Goal: Task Accomplishment & Management: Complete application form

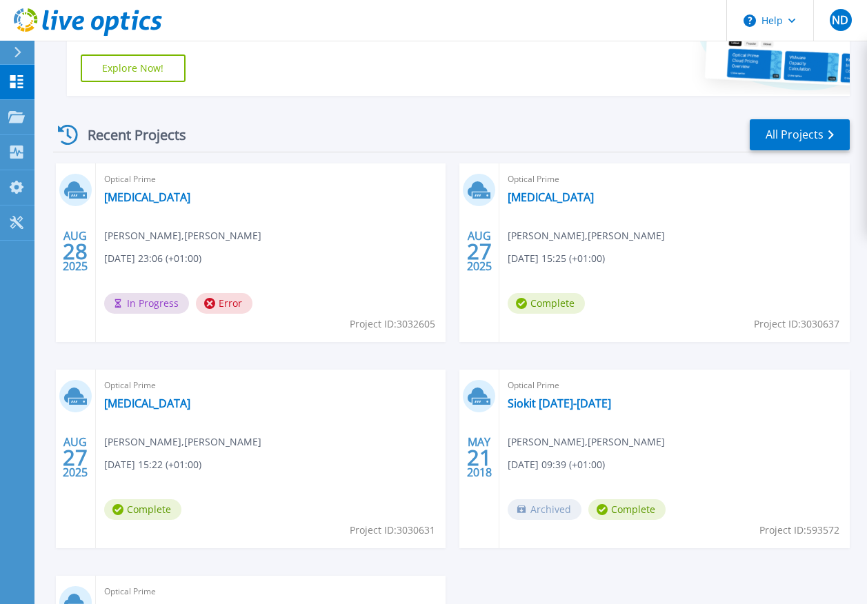
scroll to position [345, 0]
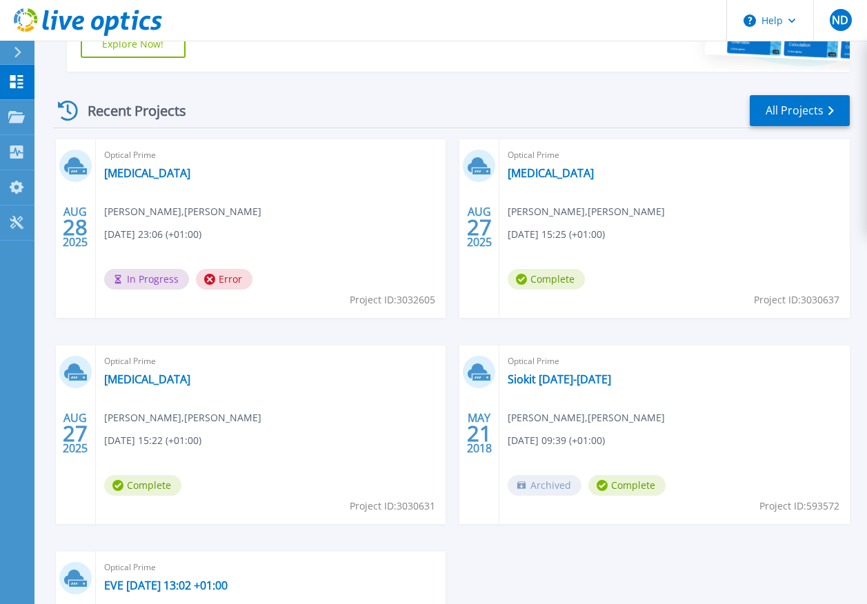
click at [294, 245] on div "Optical Prime HICCUP Naomi Dunn , Alan Pattersons 08/28/2025, 23:06 (+01:00) In…" at bounding box center [271, 228] width 350 height 179
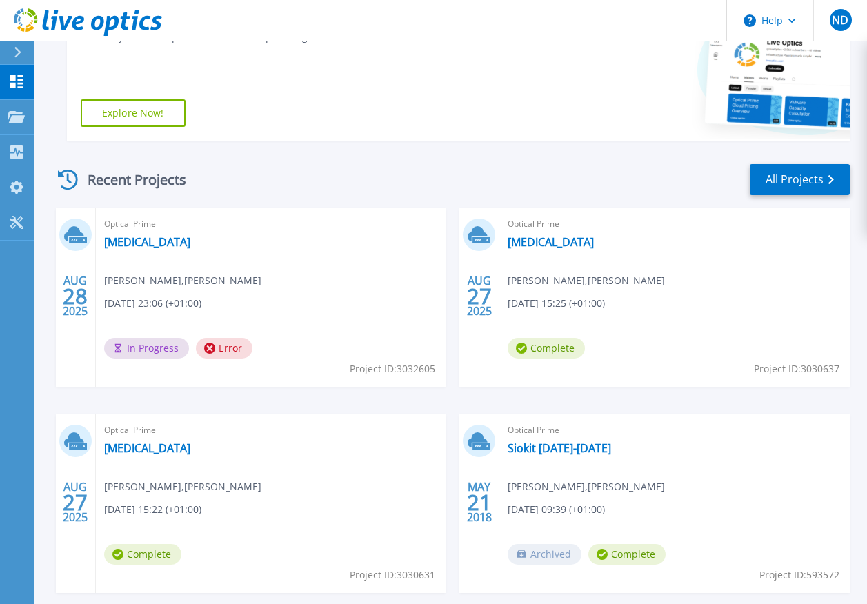
scroll to position [206, 0]
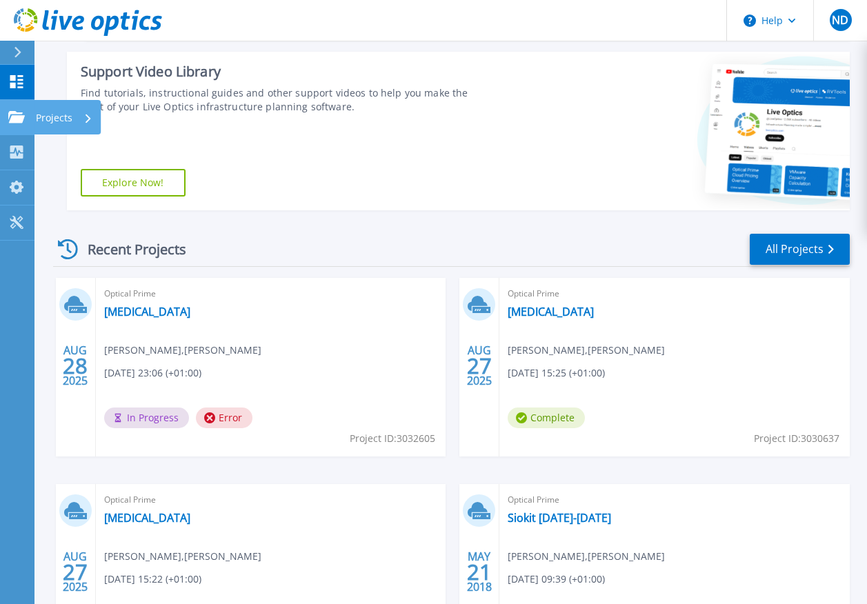
click at [12, 116] on icon at bounding box center [16, 117] width 17 height 12
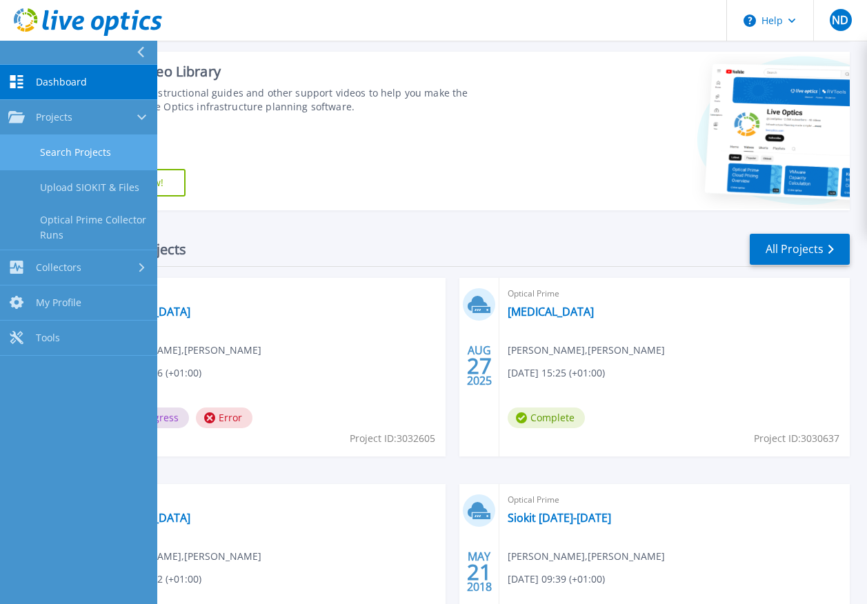
click at [86, 149] on link "Search Projects" at bounding box center [78, 152] width 157 height 35
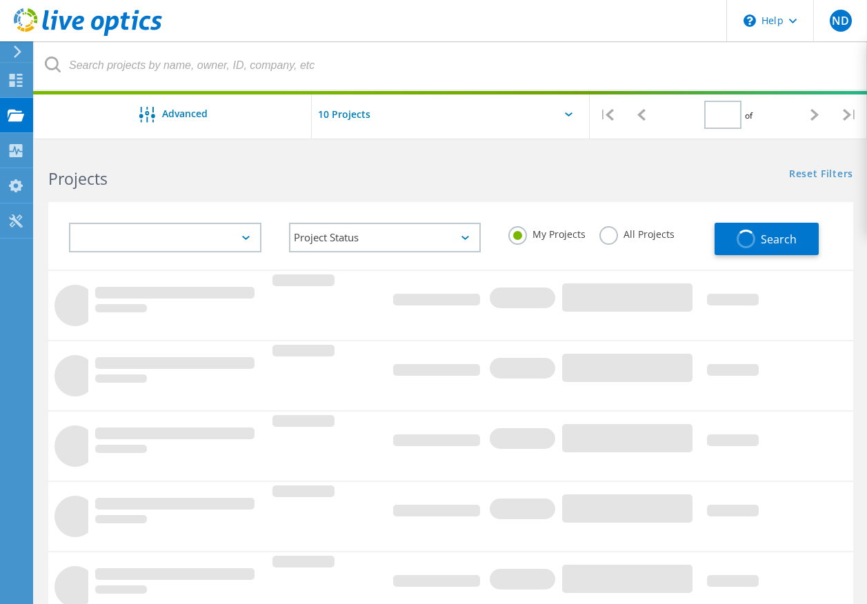
type input "1"
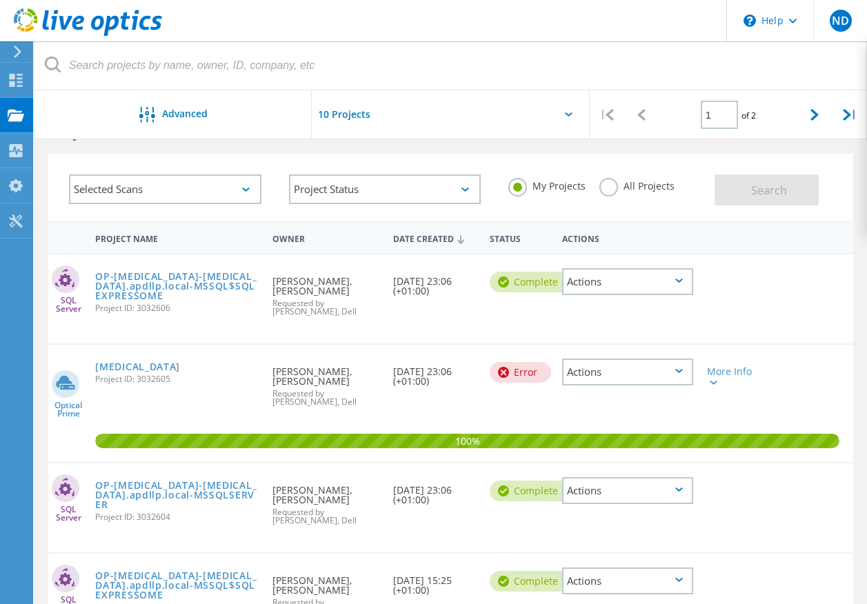
scroll to position [138, 0]
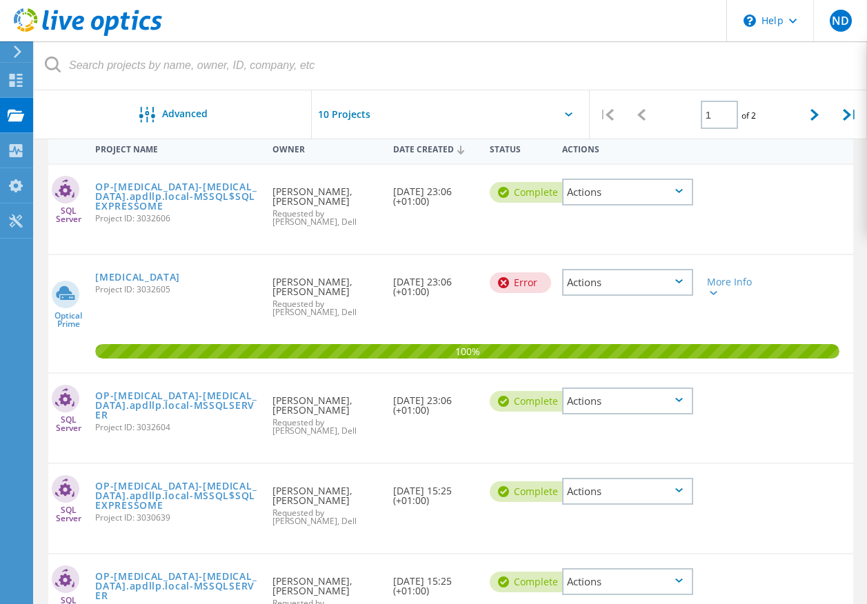
click at [565, 331] on div "100%" at bounding box center [450, 313] width 804 height 117
click at [714, 289] on div at bounding box center [712, 292] width 10 height 8
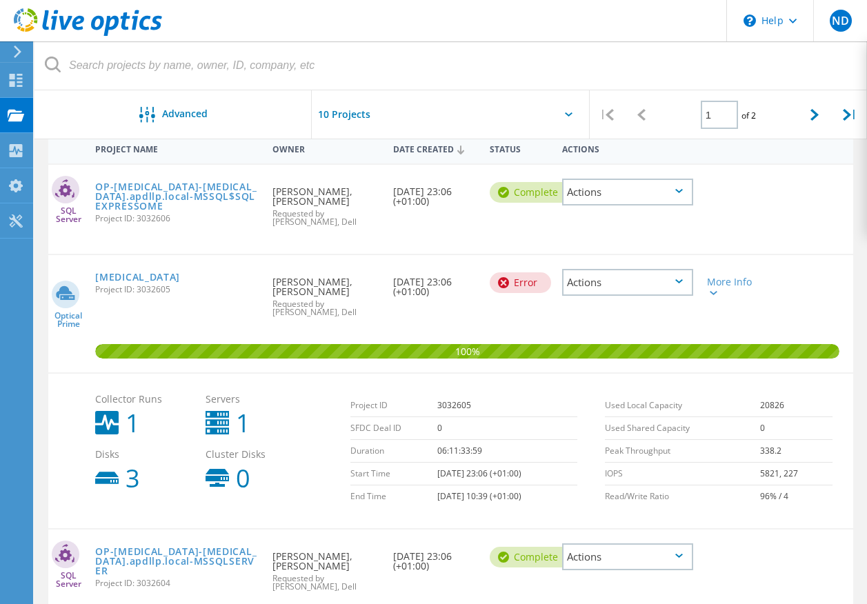
click at [646, 283] on div "Actions" at bounding box center [627, 282] width 131 height 27
click at [620, 333] on div "100%" at bounding box center [450, 313] width 804 height 117
click at [618, 326] on div "100%" at bounding box center [450, 313] width 804 height 117
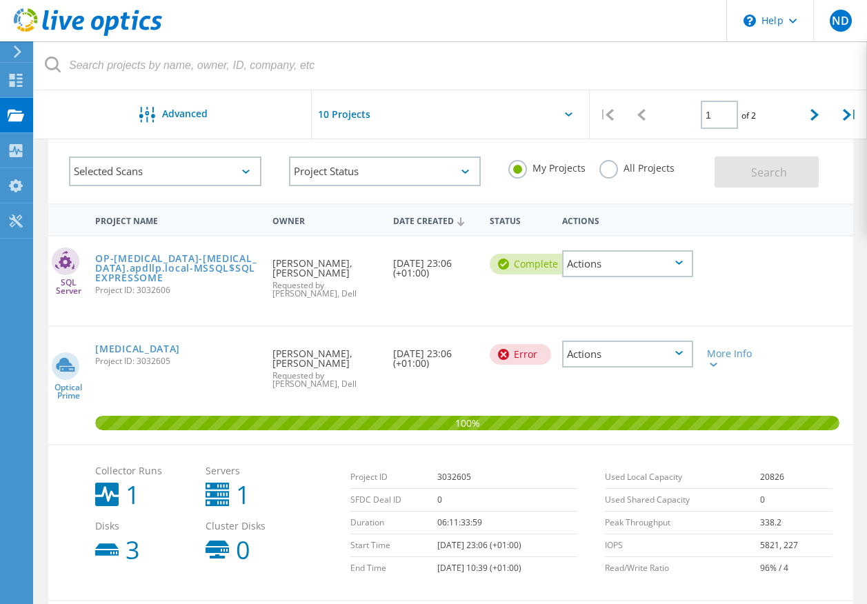
scroll to position [0, 0]
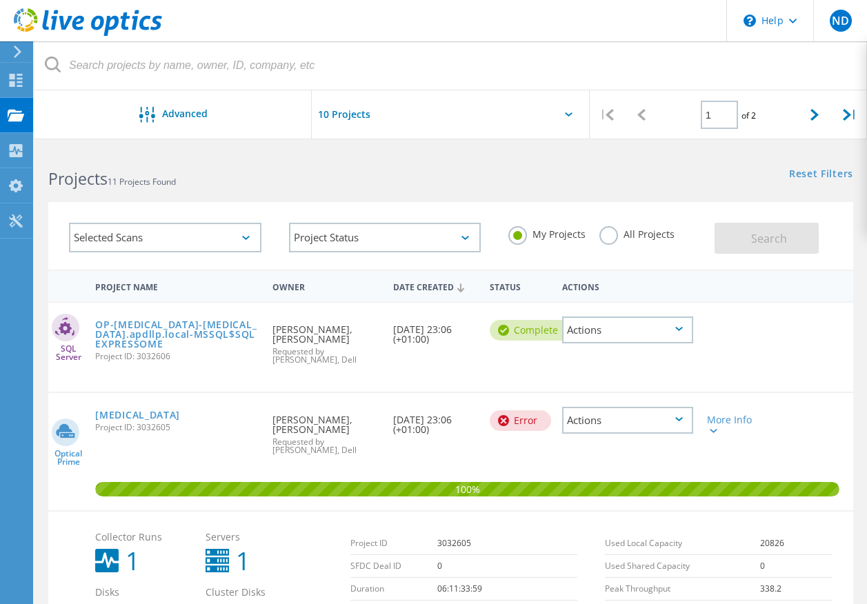
click at [239, 236] on div "Selected Scans" at bounding box center [165, 238] width 192 height 30
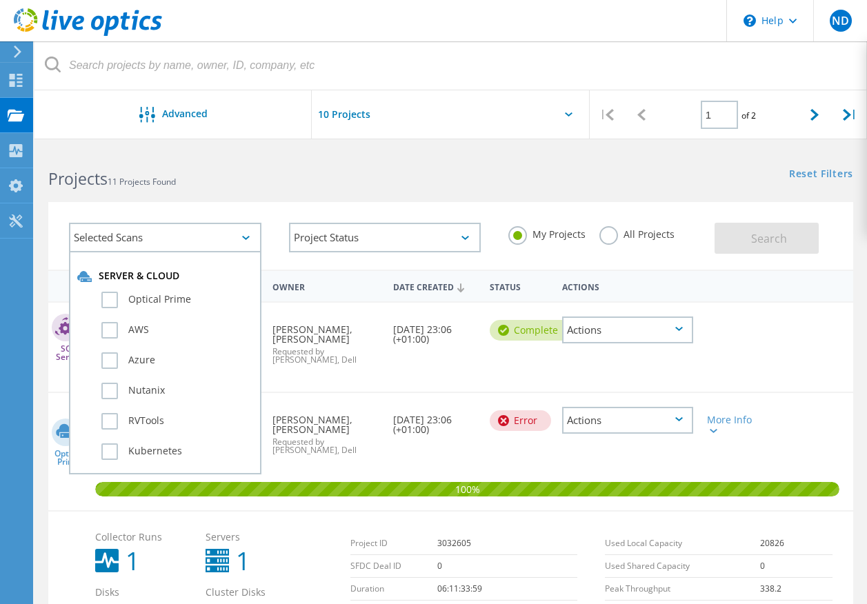
click at [416, 364] on div "SQL Server OP-HICCUP-HICCUP.apdllp.local-MSSQL$SQLEXPRESSOME Project ID: 303260…" at bounding box center [450, 347] width 804 height 89
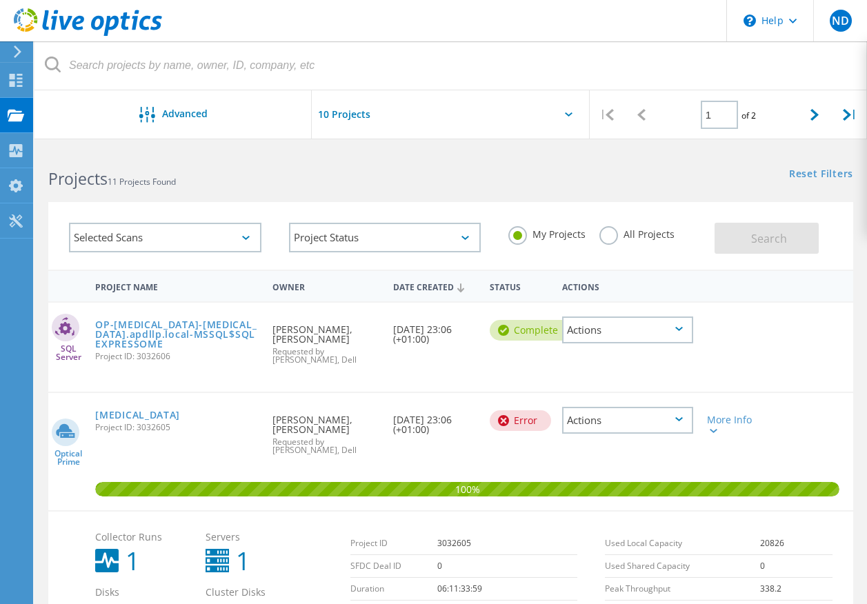
scroll to position [138, 0]
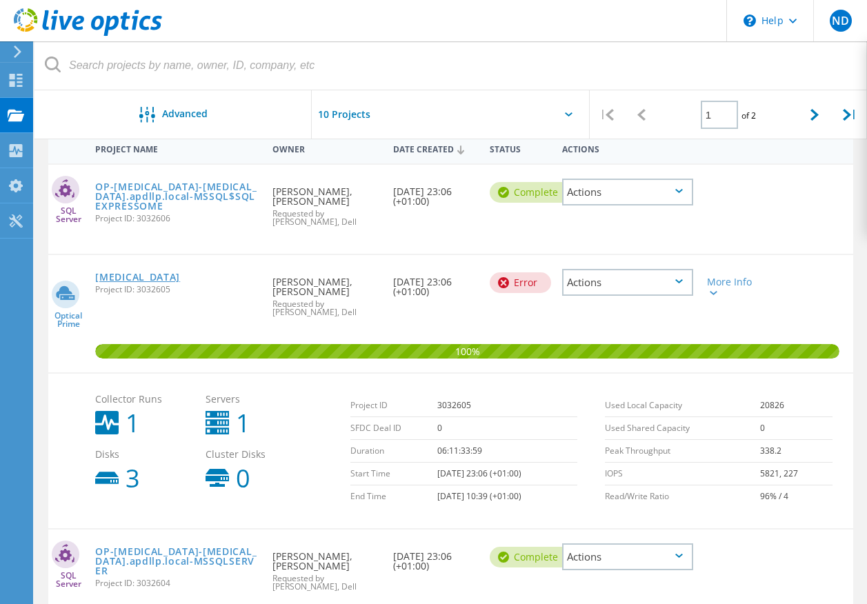
click at [123, 276] on link "[MEDICAL_DATA]" at bounding box center [137, 277] width 85 height 10
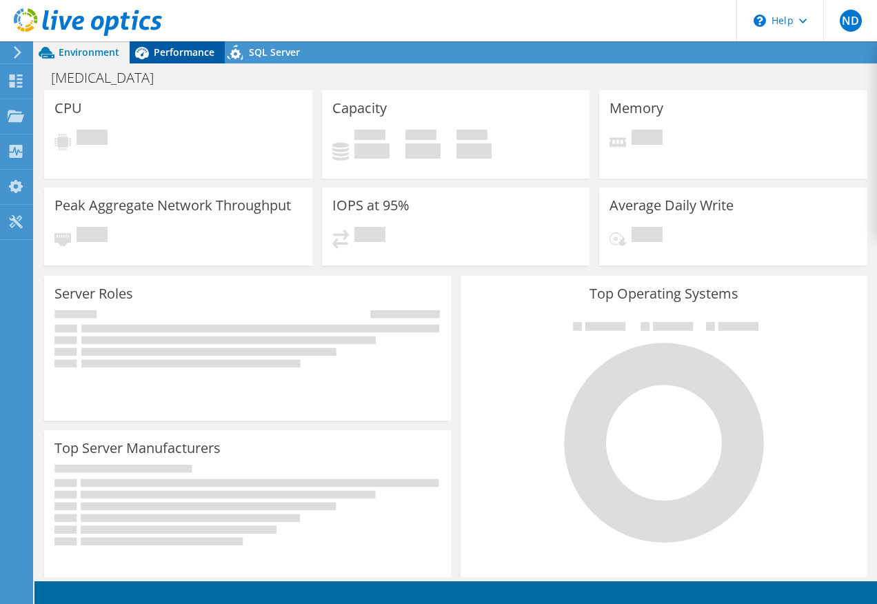
click at [193, 53] on span "Performance" at bounding box center [184, 51] width 61 height 13
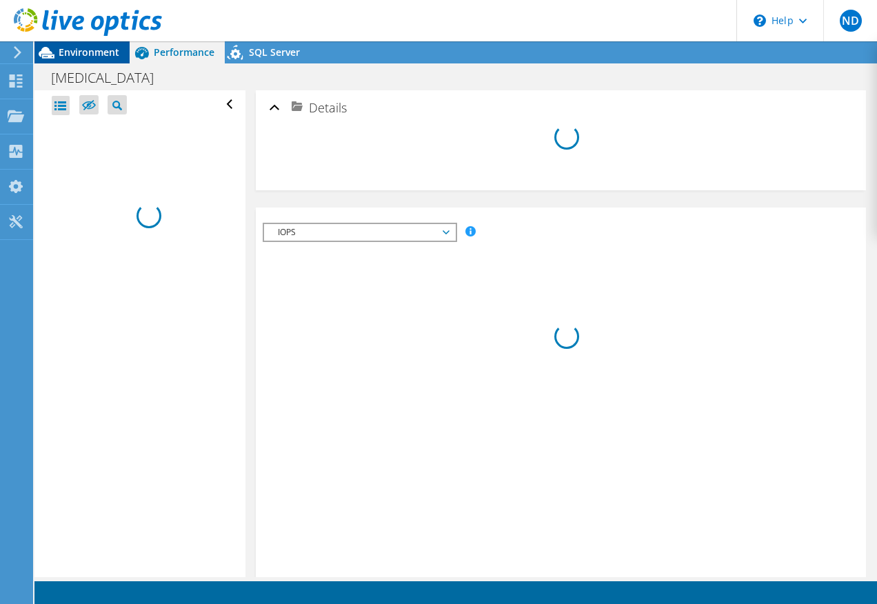
click at [82, 51] on span "Environment" at bounding box center [89, 51] width 61 height 13
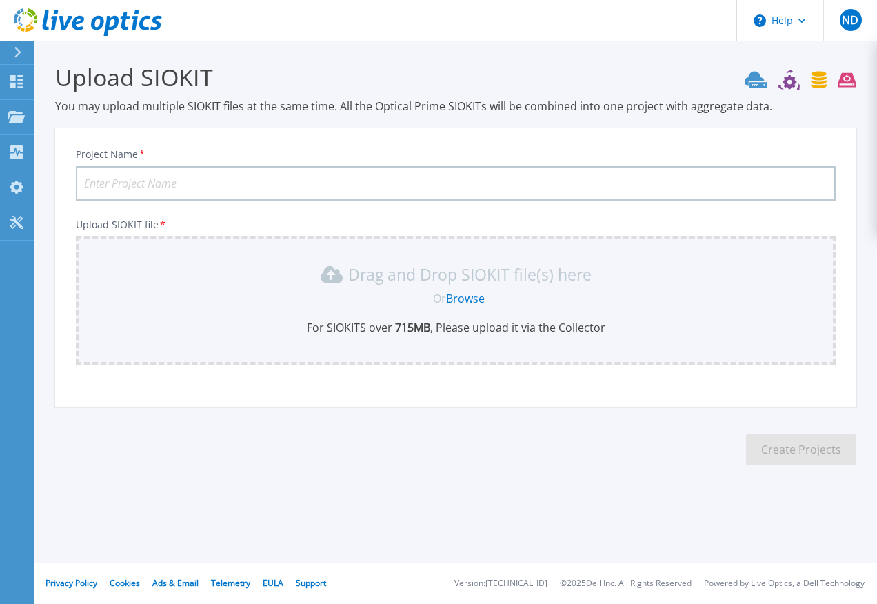
click at [270, 185] on input "Project Name *" at bounding box center [456, 183] width 760 height 34
type input "[MEDICAL_DATA]"
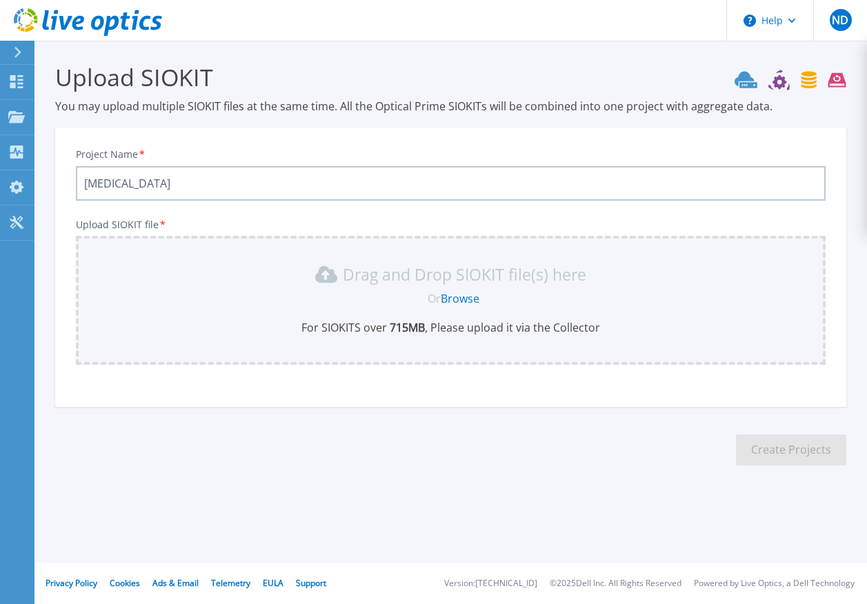
scroll to position [11, 0]
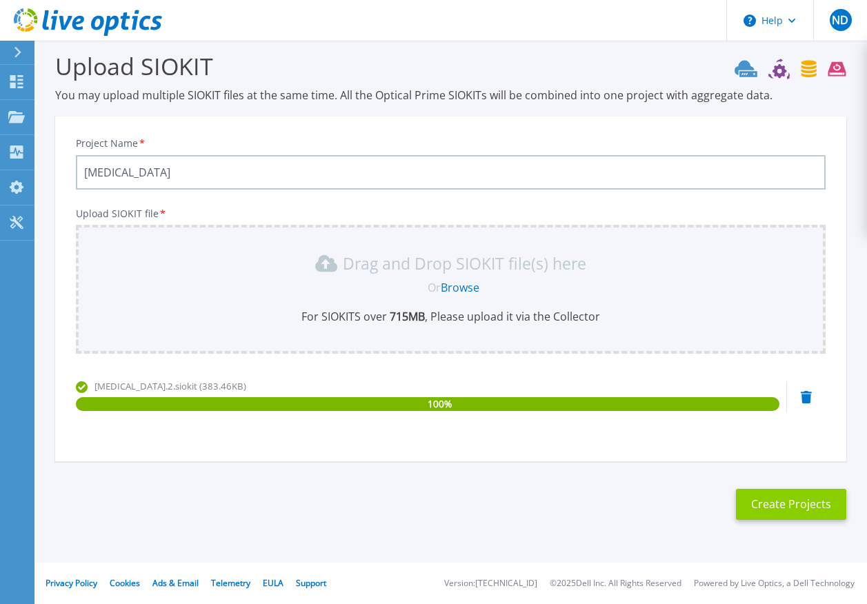
click at [791, 503] on button "Create Projects" at bounding box center [791, 504] width 110 height 31
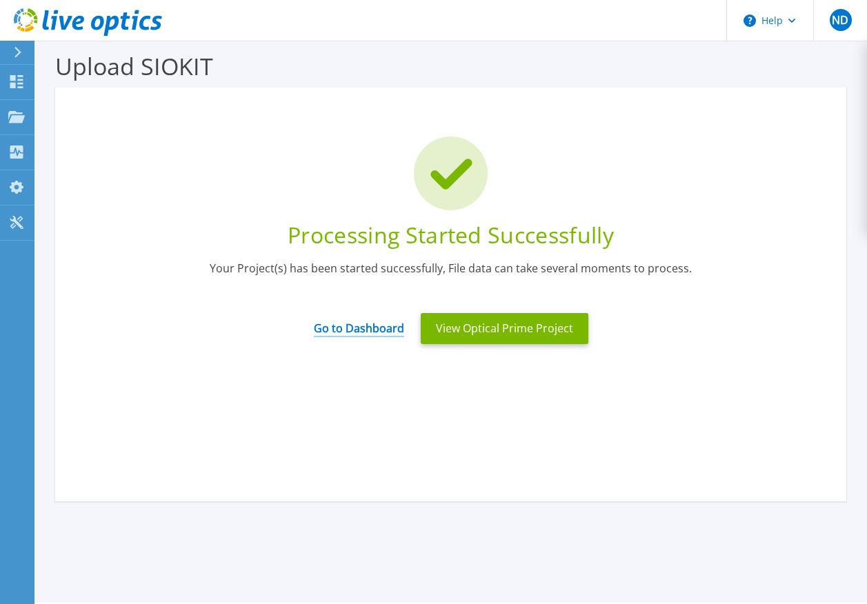
click at [362, 322] on link "Go to Dashboard" at bounding box center [359, 323] width 90 height 27
